Goal: Information Seeking & Learning: Learn about a topic

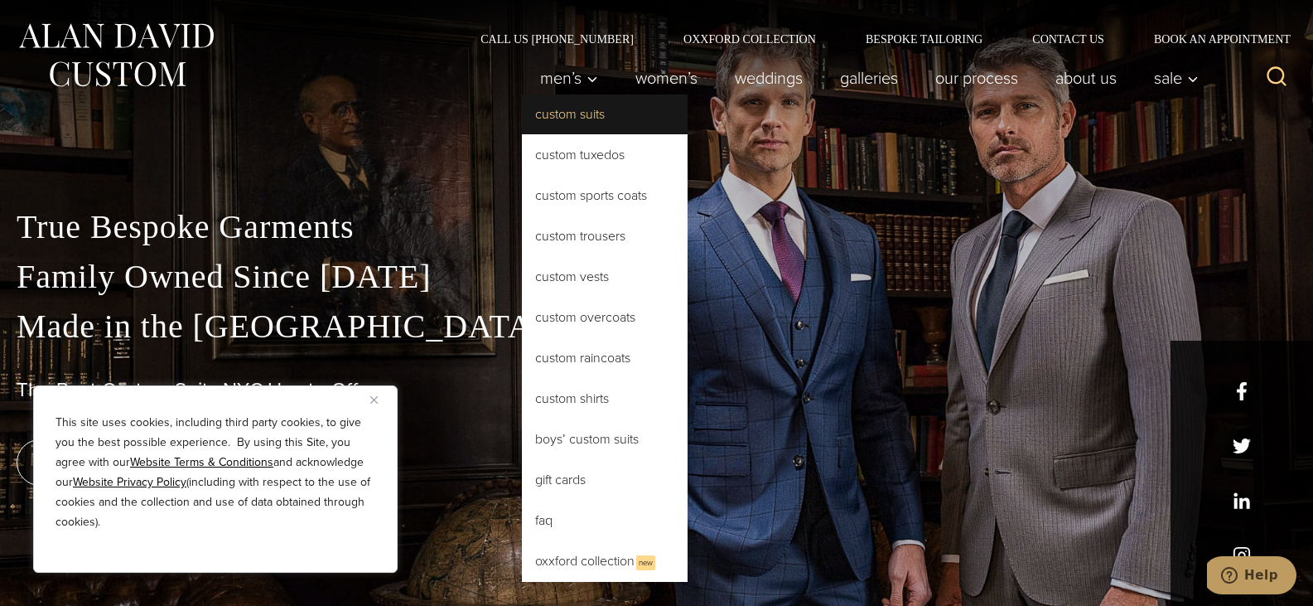
click at [572, 116] on link "Custom Suits" at bounding box center [605, 114] width 166 height 40
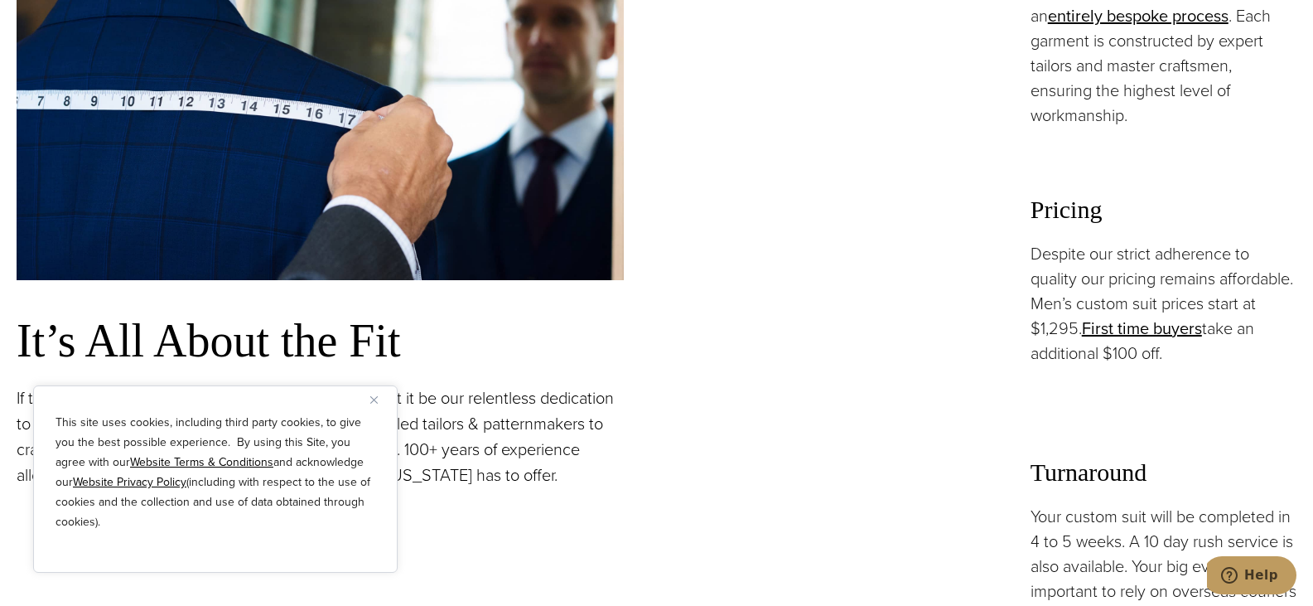
scroll to position [1409, 0]
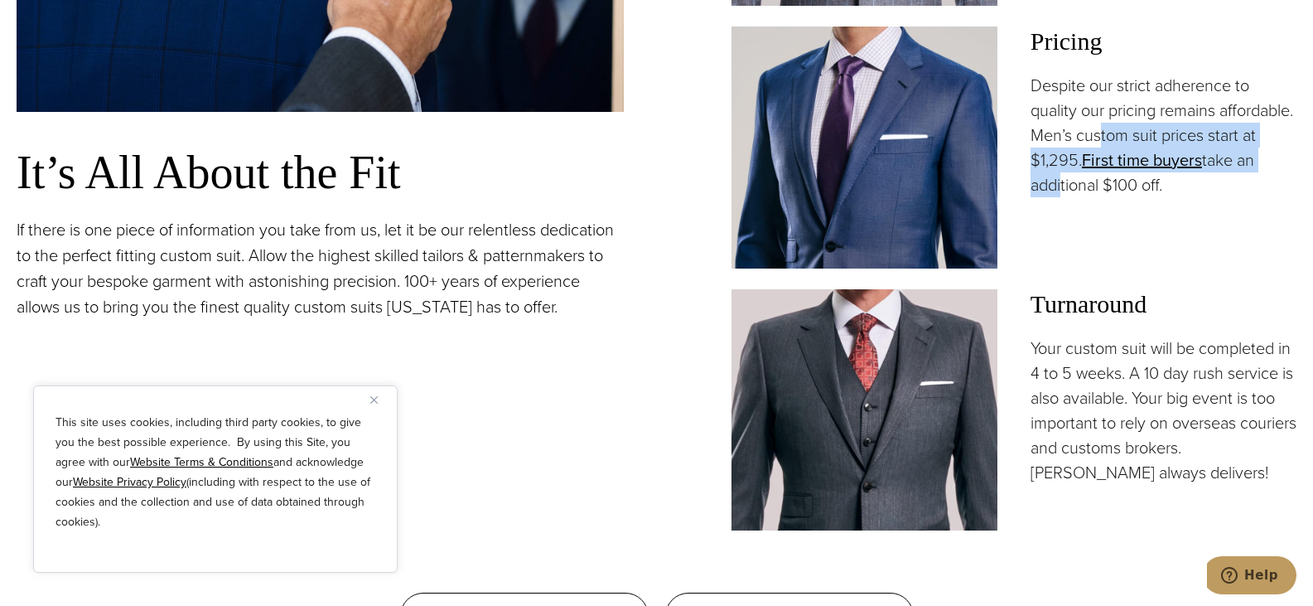
drag, startPoint x: 1061, startPoint y: 146, endPoint x: 1213, endPoint y: 161, distance: 153.2
click at [1213, 161] on p "Despite our strict adherence to quality our pricing remains affordable. Men’s c…" at bounding box center [1164, 135] width 266 height 124
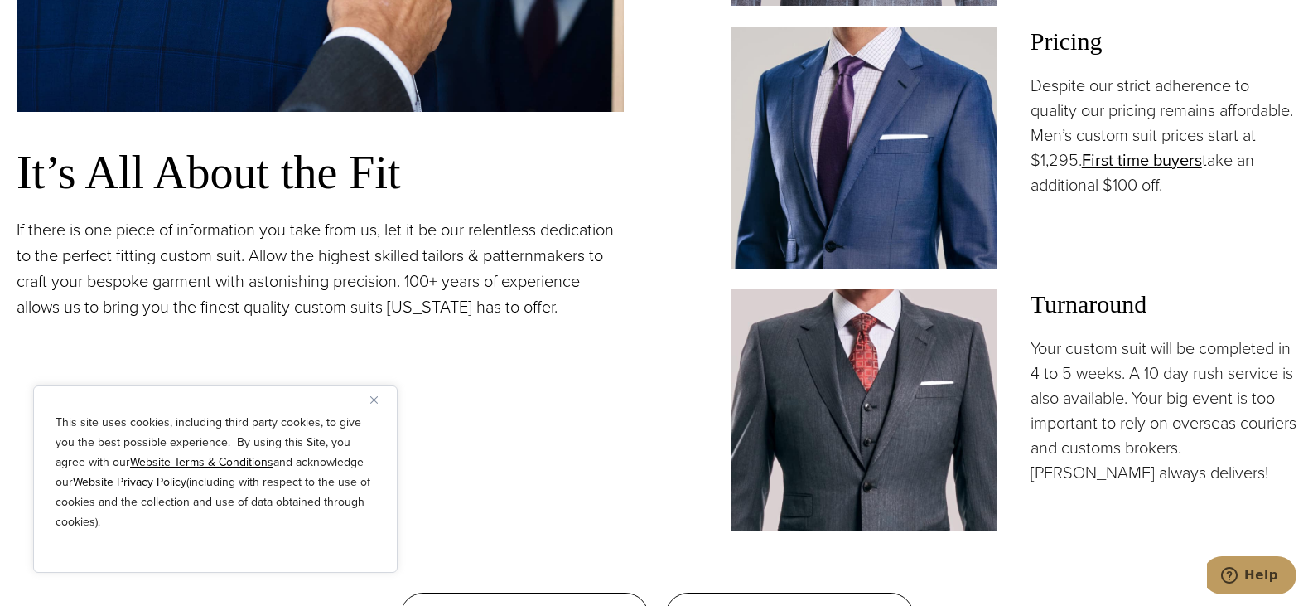
click at [1167, 121] on p "Despite our strict adherence to quality our pricing remains affordable. Men’s c…" at bounding box center [1164, 135] width 266 height 124
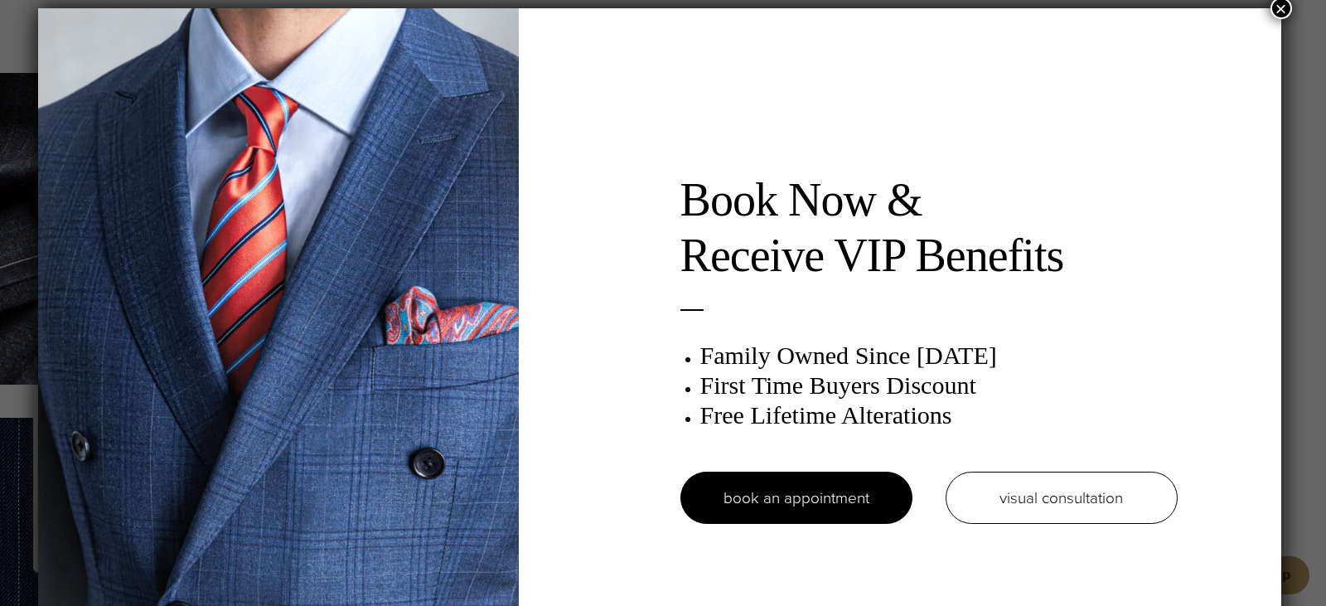
scroll to position [8, 0]
